Goal: Information Seeking & Learning: Understand process/instructions

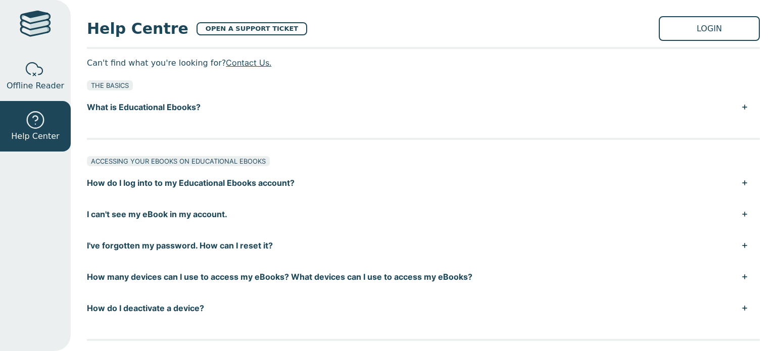
click at [289, 113] on button "What is Educational Ebooks?" at bounding box center [423, 106] width 673 height 31
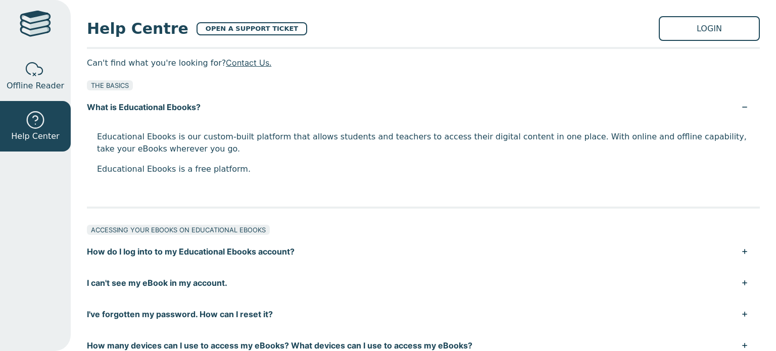
click at [289, 115] on button "What is Educational Ebooks?" at bounding box center [423, 106] width 673 height 31
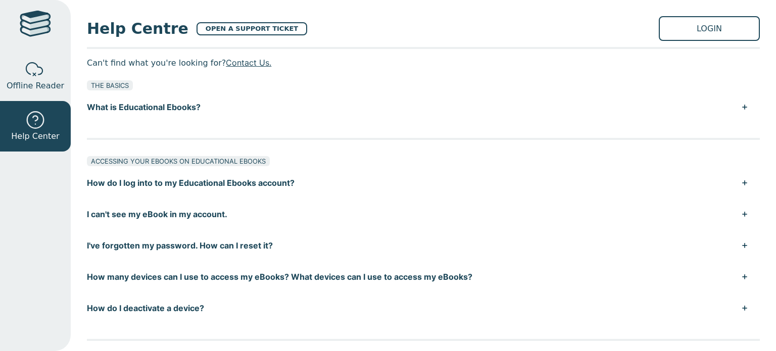
click at [291, 119] on button "What is Educational Ebooks?" at bounding box center [423, 106] width 673 height 31
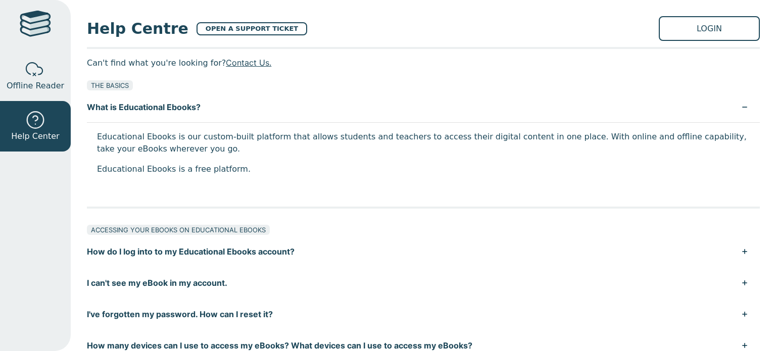
click at [296, 144] on p "Educational Ebooks is our custom-built platform that allows students and teache…" at bounding box center [423, 143] width 652 height 24
click at [45, 72] on div at bounding box center [35, 70] width 20 height 20
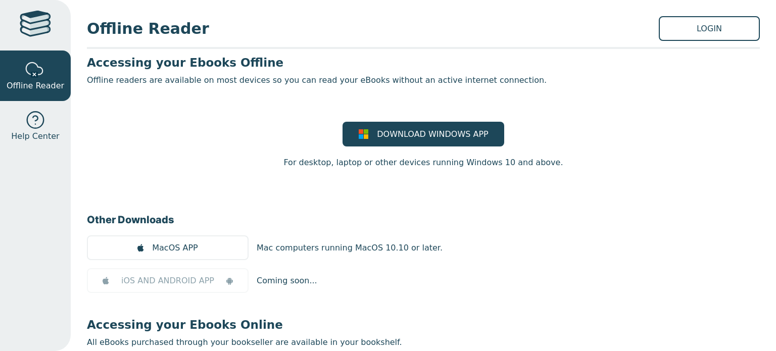
click at [46, 24] on div at bounding box center [35, 25] width 31 height 29
click at [53, 136] on span "Help Center" at bounding box center [35, 136] width 48 height 12
